Goal: Transaction & Acquisition: Purchase product/service

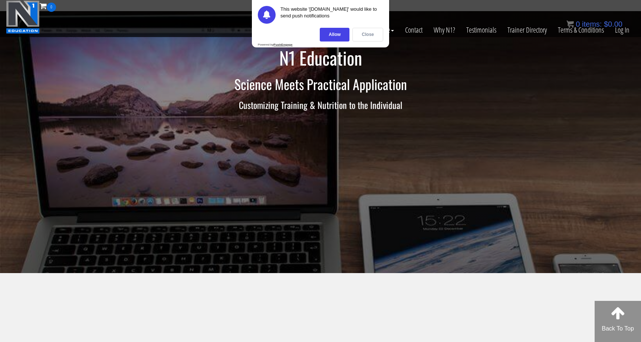
click at [365, 35] on div "Close" at bounding box center [367, 35] width 31 height 14
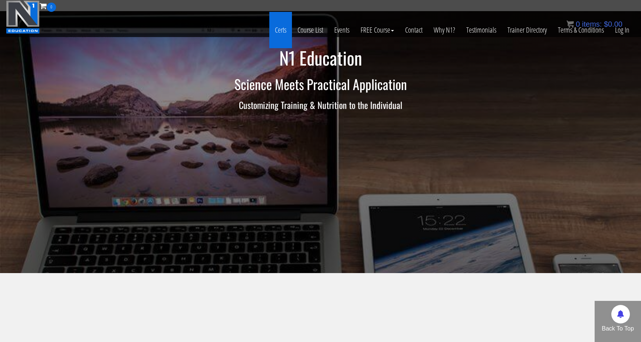
click at [274, 30] on link "Certs" at bounding box center [280, 30] width 23 height 36
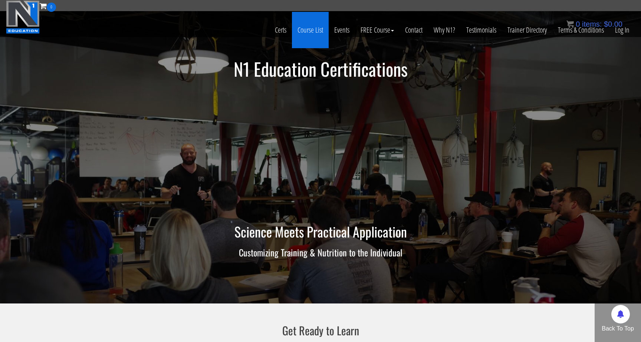
click at [310, 34] on link "Course List" at bounding box center [310, 30] width 37 height 36
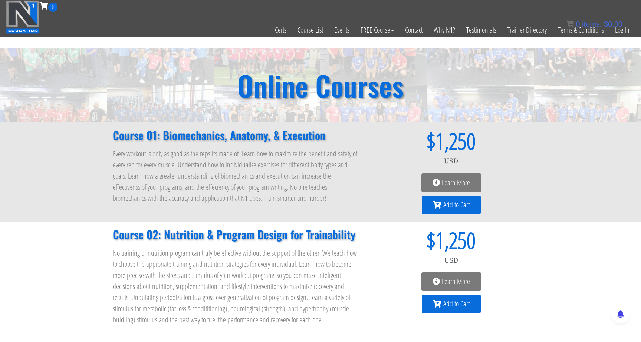
click at [451, 182] on span "Learn More" at bounding box center [456, 182] width 28 height 7
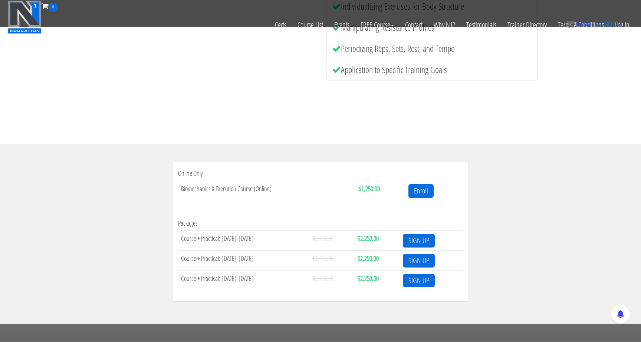
scroll to position [135, 0]
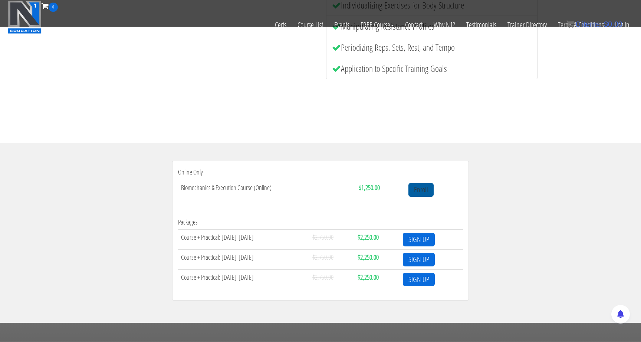
click at [426, 193] on link "Enroll" at bounding box center [420, 190] width 25 height 14
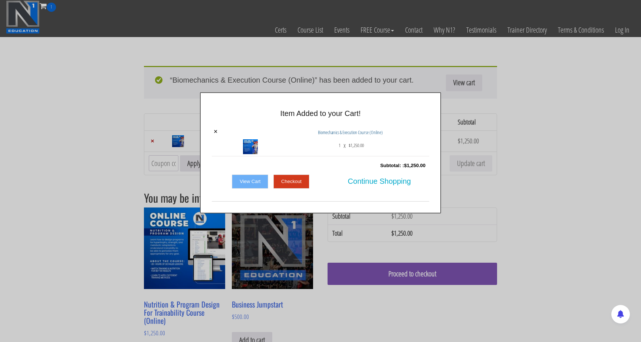
click at [549, 123] on div "× Item Added to your Cart! × Biomechanics & Execution Course (Online) 1 x $ 1,2…" at bounding box center [320, 152] width 641 height 121
click at [249, 183] on link "View Cart" at bounding box center [250, 182] width 36 height 14
click at [250, 179] on link "View Cart" at bounding box center [250, 182] width 36 height 14
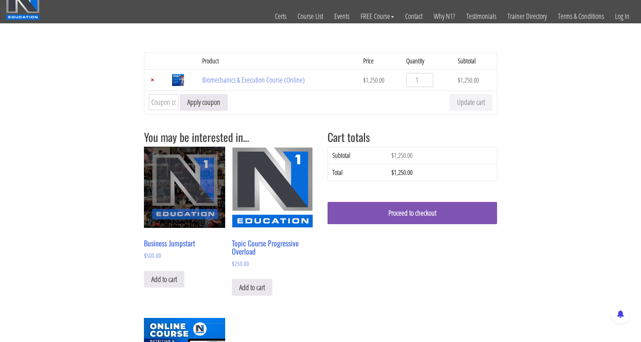
scroll to position [13, 0]
